Goal: Task Accomplishment & Management: Use online tool/utility

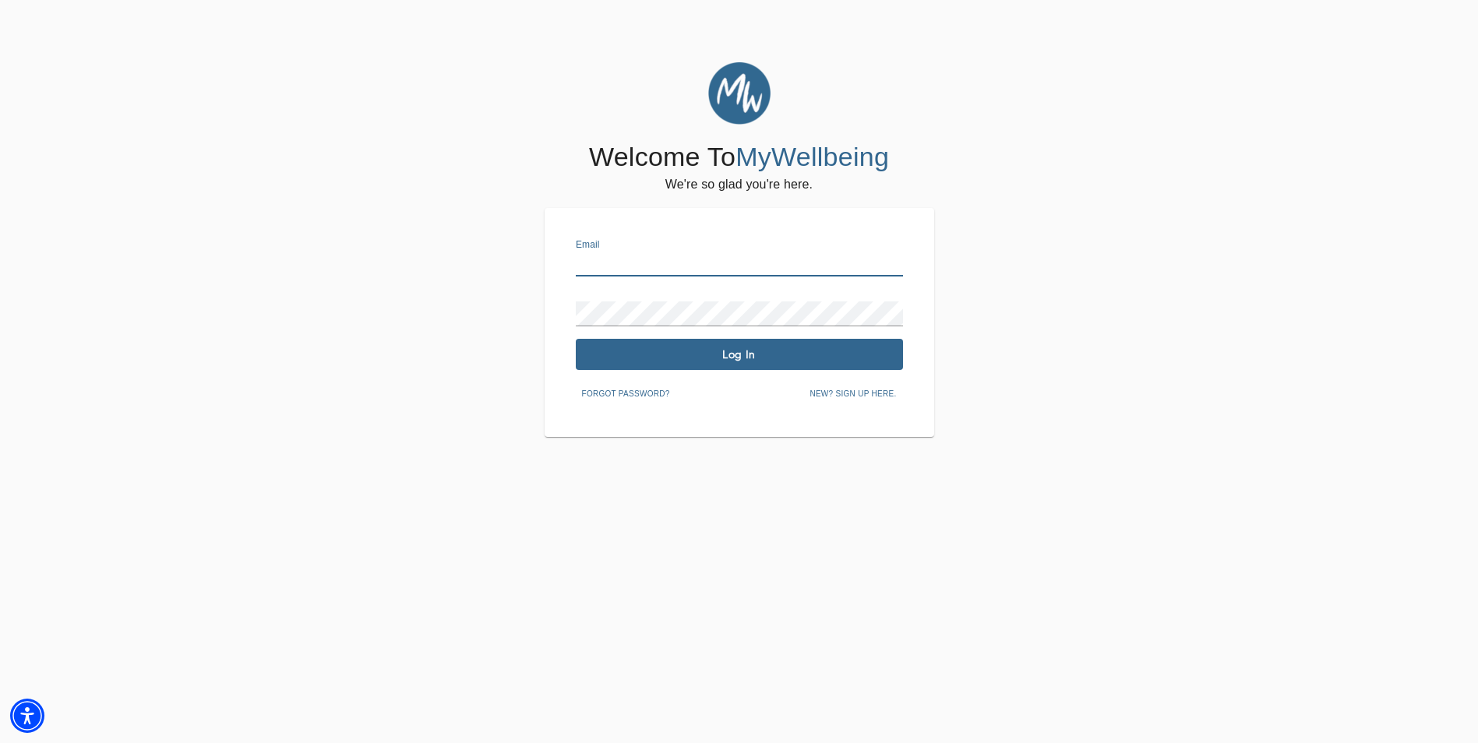
click at [640, 266] on input "text" at bounding box center [739, 264] width 327 height 25
type input "[EMAIL_ADDRESS][DOMAIN_NAME]"
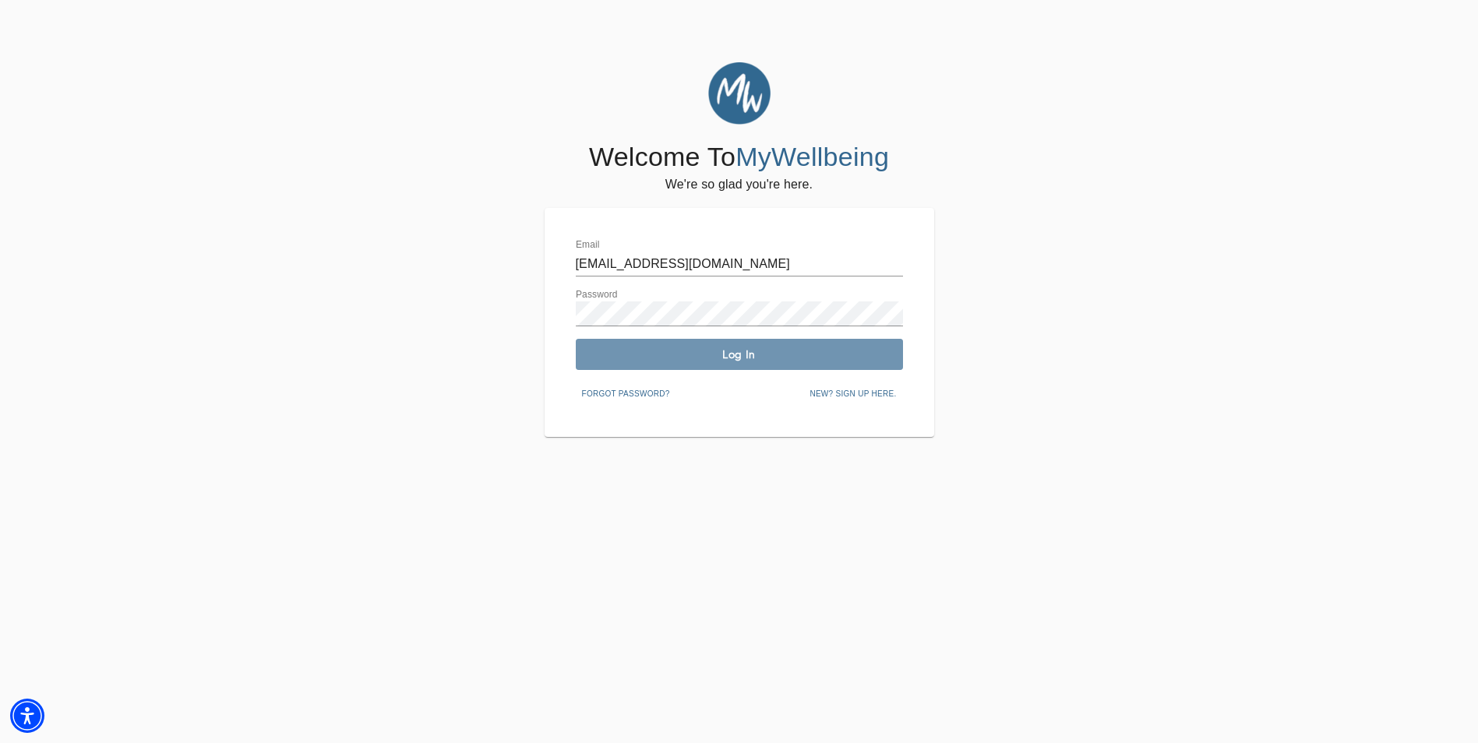
click at [731, 350] on span "Log In" at bounding box center [739, 354] width 315 height 15
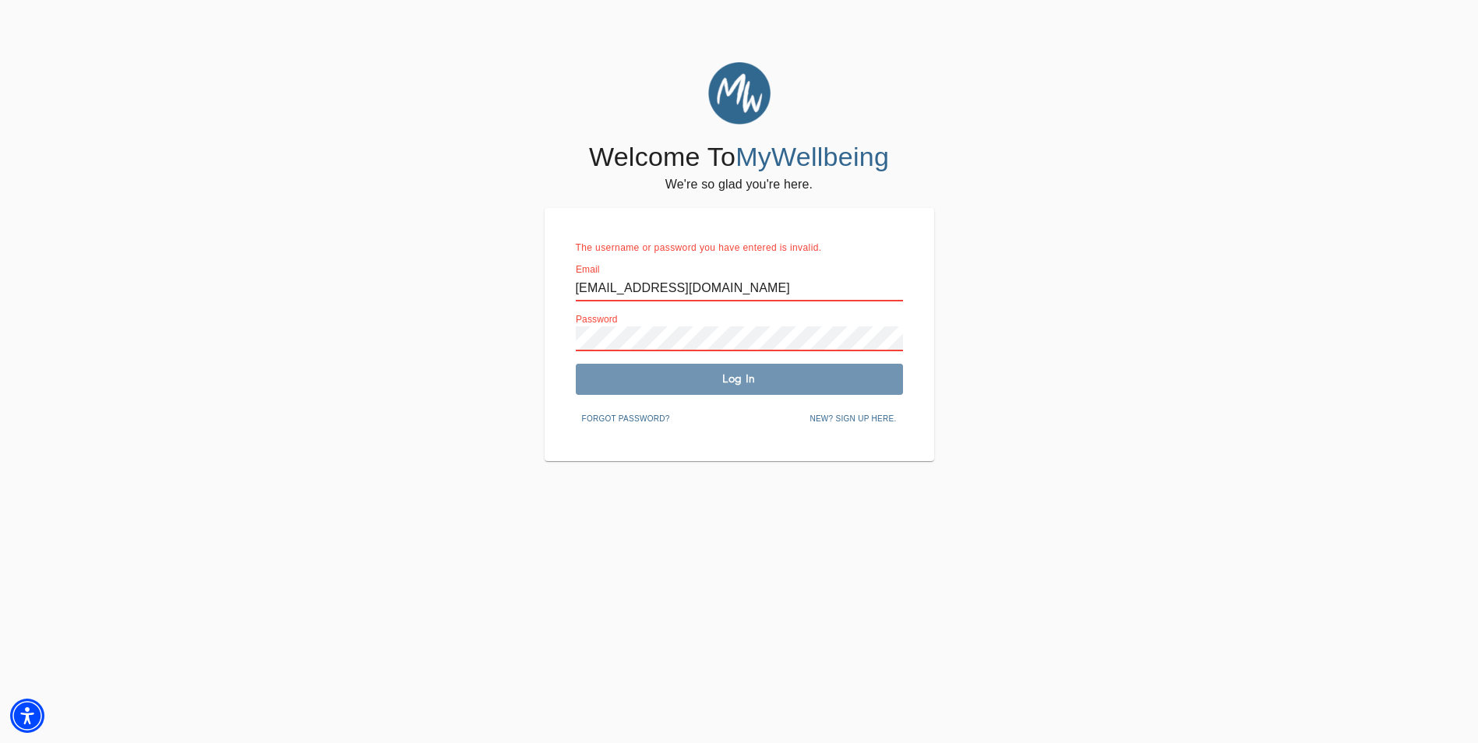
click at [738, 376] on span "Log In" at bounding box center [739, 379] width 315 height 15
click at [737, 378] on span "Log In" at bounding box center [739, 379] width 315 height 15
